Goal: Task Accomplishment & Management: Manage account settings

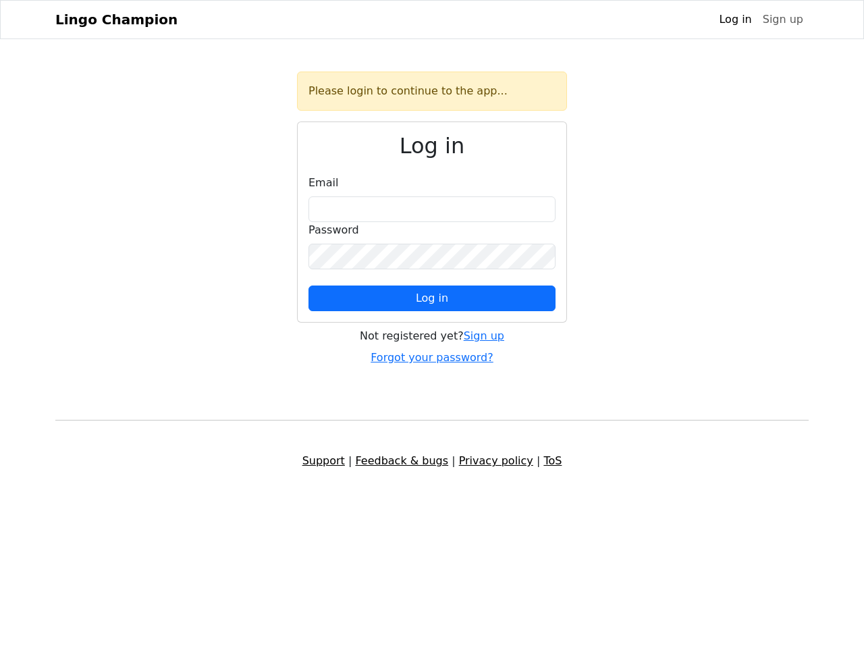
click at [432, 298] on span "Log in" at bounding box center [432, 298] width 32 height 13
